Goal: Find contact information: Find contact information

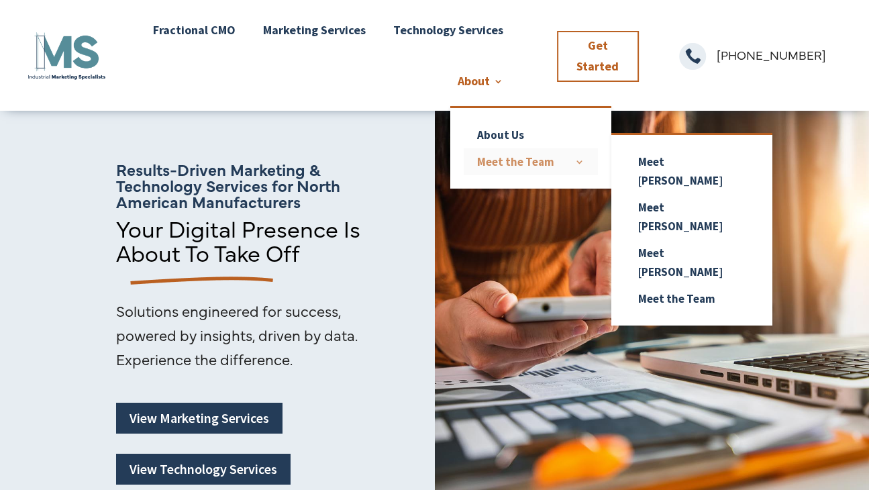
click at [526, 161] on link "Meet the Team" at bounding box center [530, 161] width 134 height 27
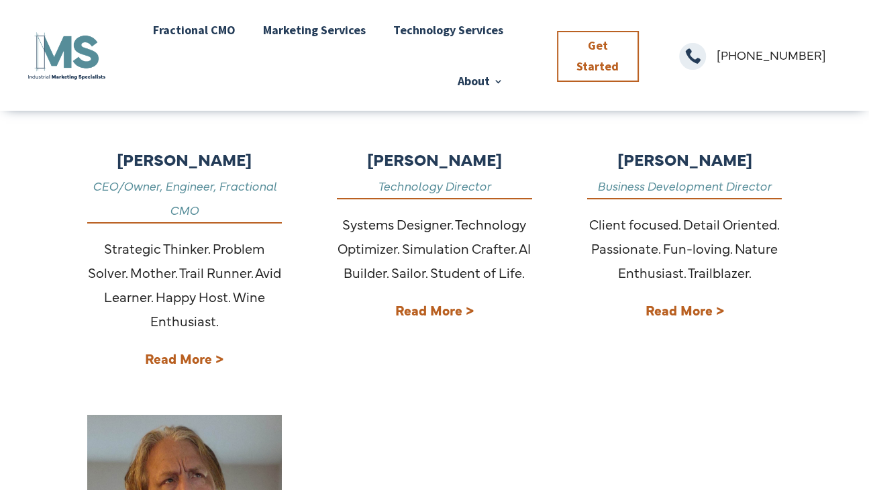
scroll to position [604, 0]
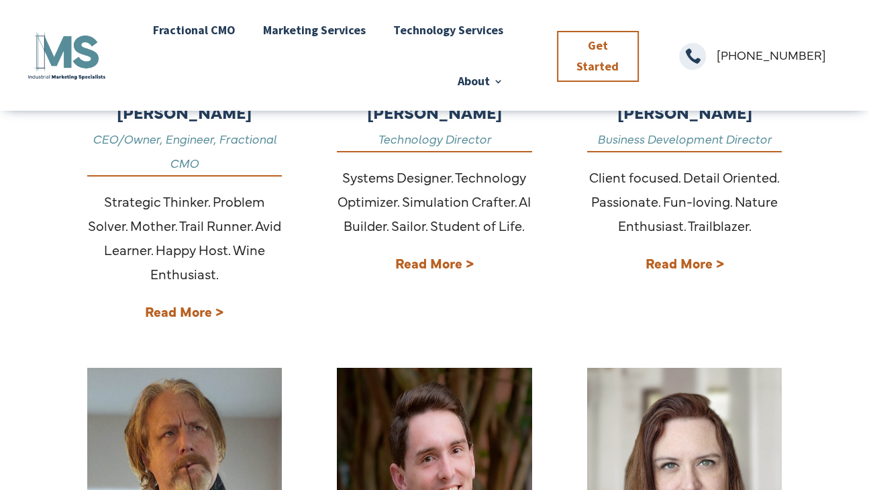
click at [174, 312] on strong "Read More >" at bounding box center [184, 311] width 78 height 18
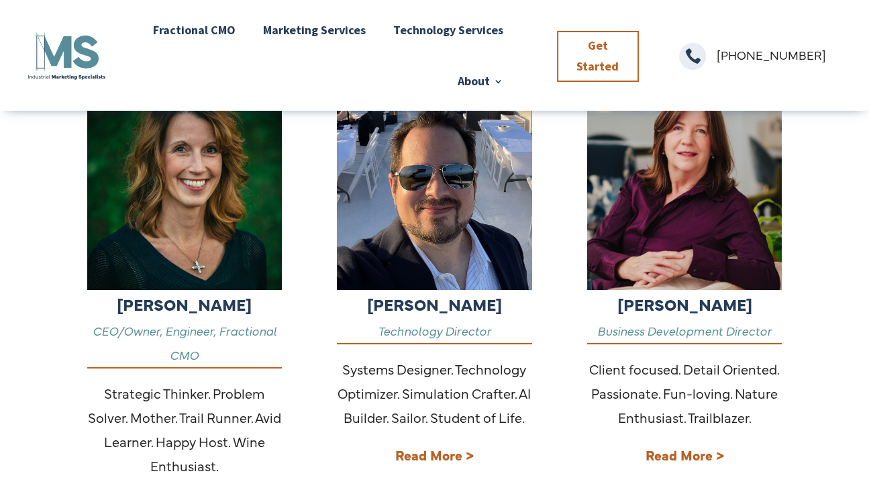
scroll to position [535, 0]
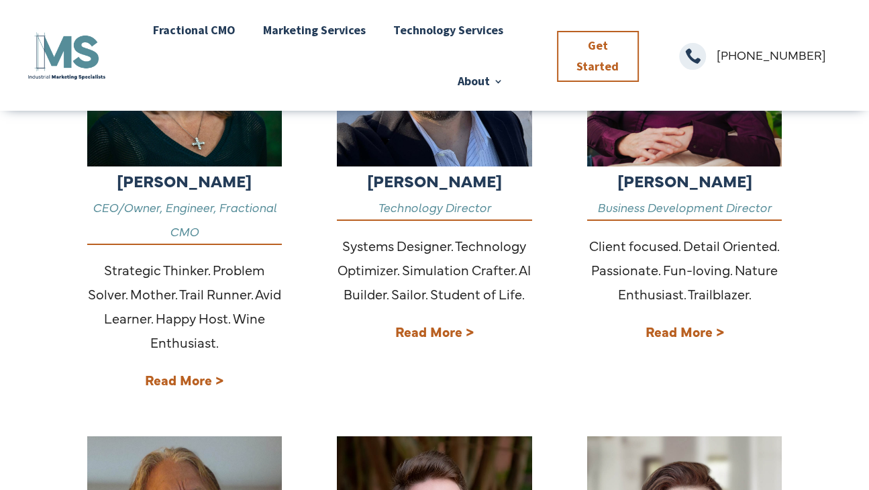
click at [685, 334] on strong "Read More >" at bounding box center [684, 331] width 78 height 18
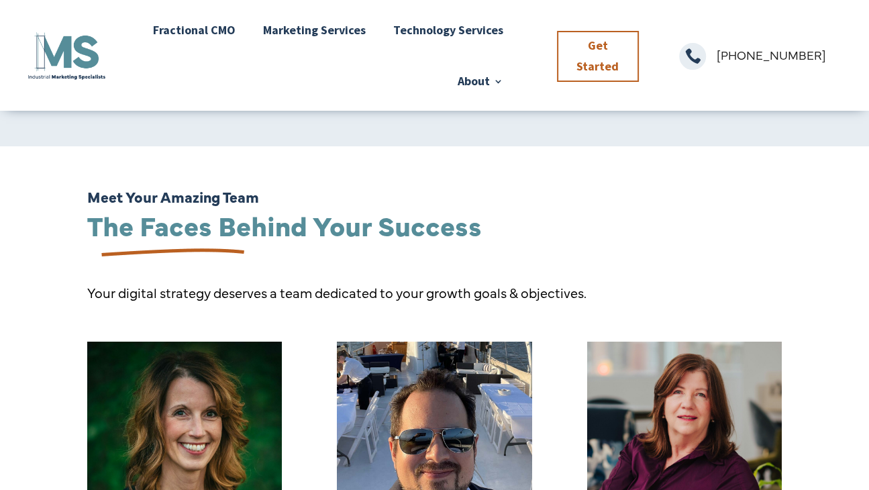
scroll to position [0, 0]
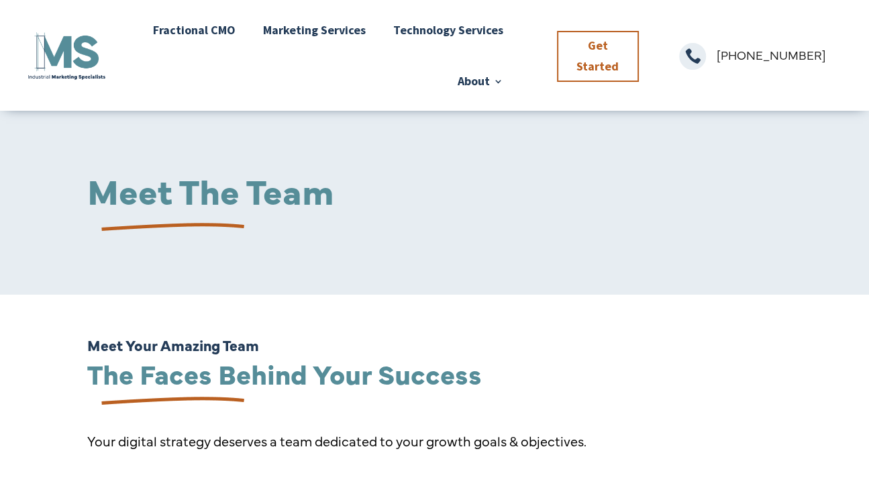
click at [58, 62] on img at bounding box center [66, 55] width 80 height 50
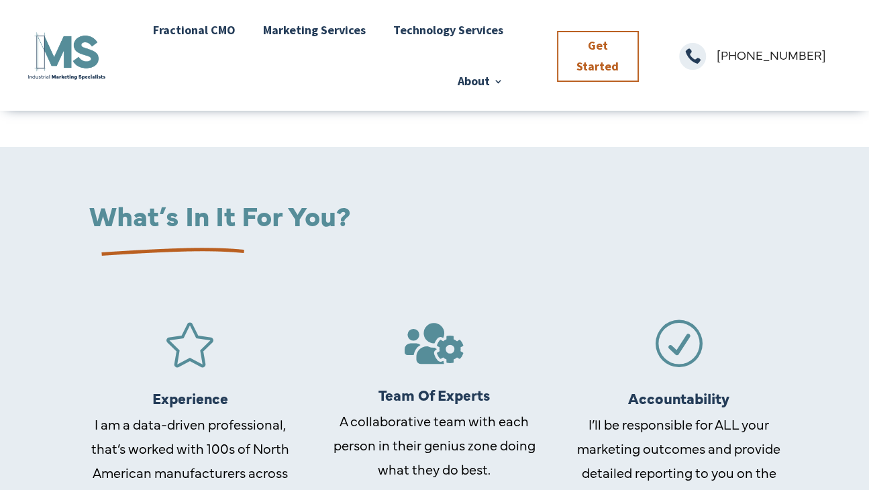
scroll to position [861, 0]
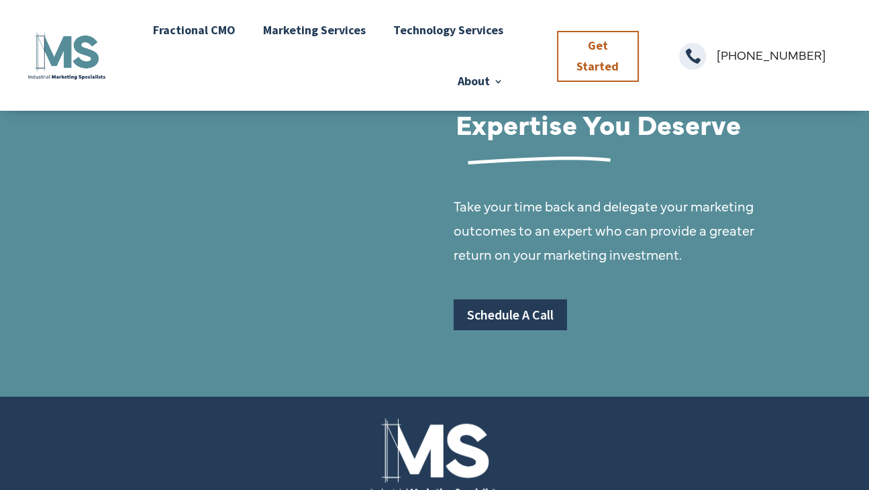
scroll to position [1385, 0]
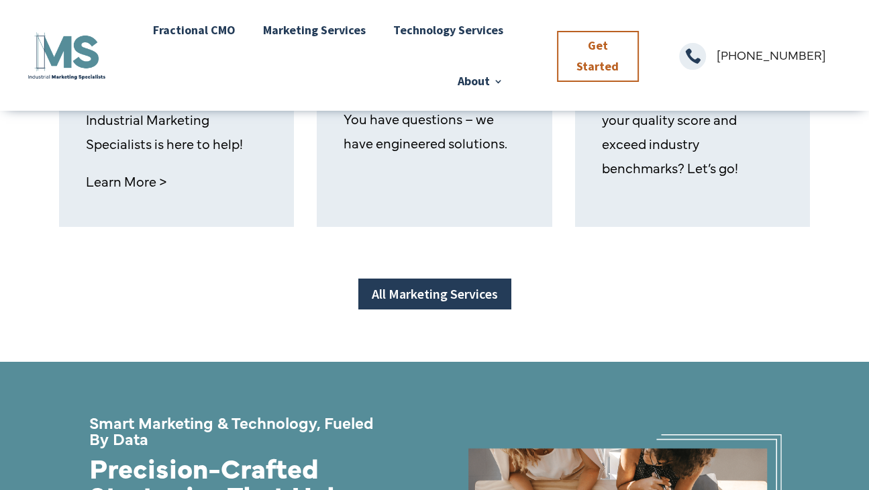
scroll to position [1207, 0]
